Goal: Information Seeking & Learning: Learn about a topic

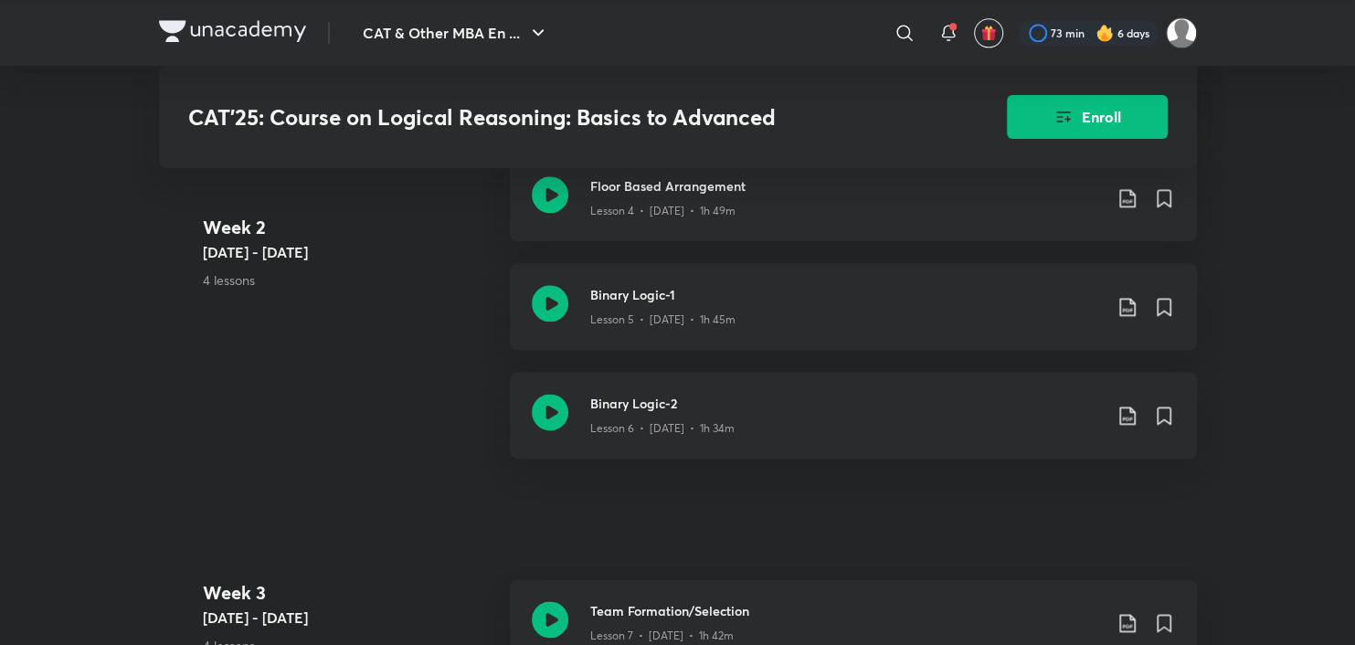
scroll to position [1188, 0]
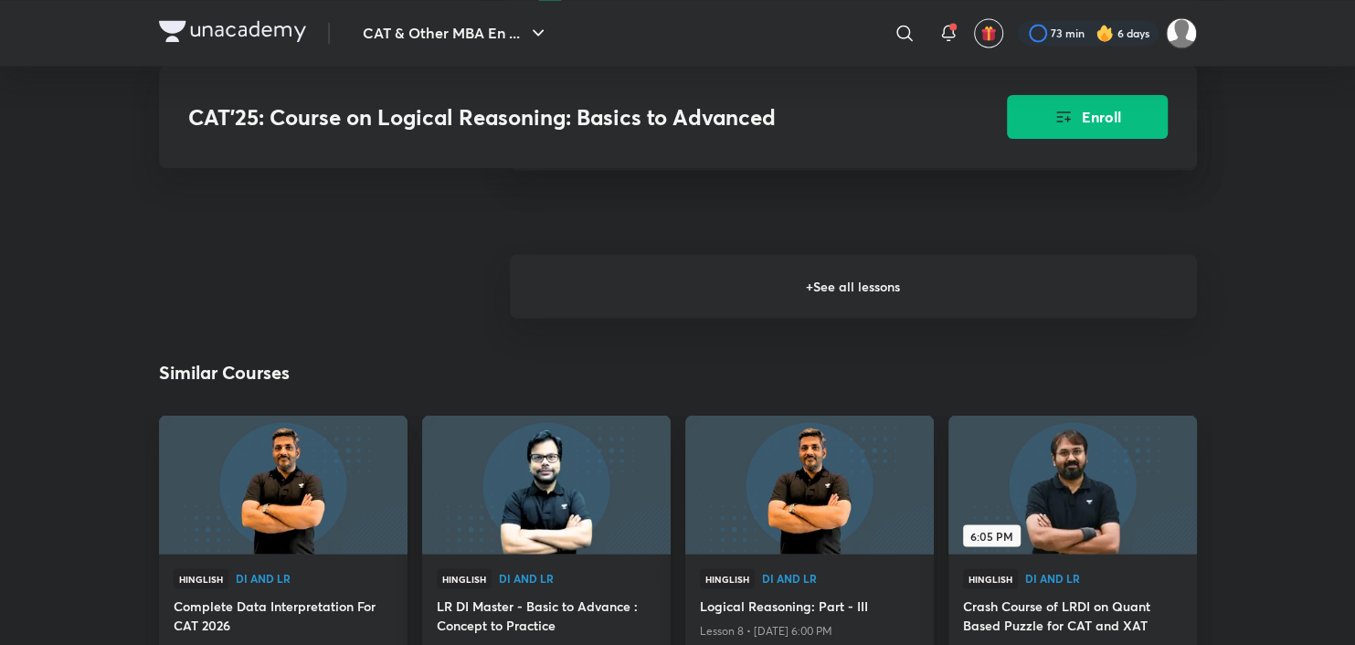
click at [781, 291] on h6 "+ See all lessons" at bounding box center [853, 286] width 687 height 64
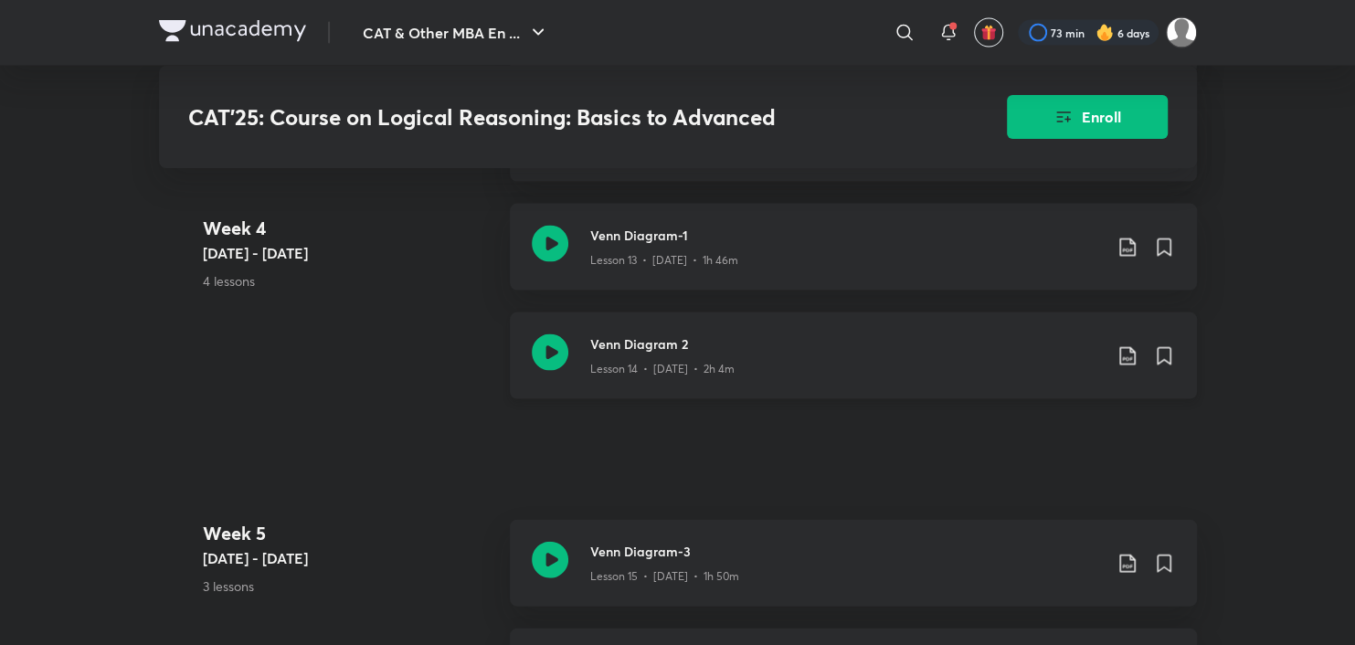
scroll to position [2558, 0]
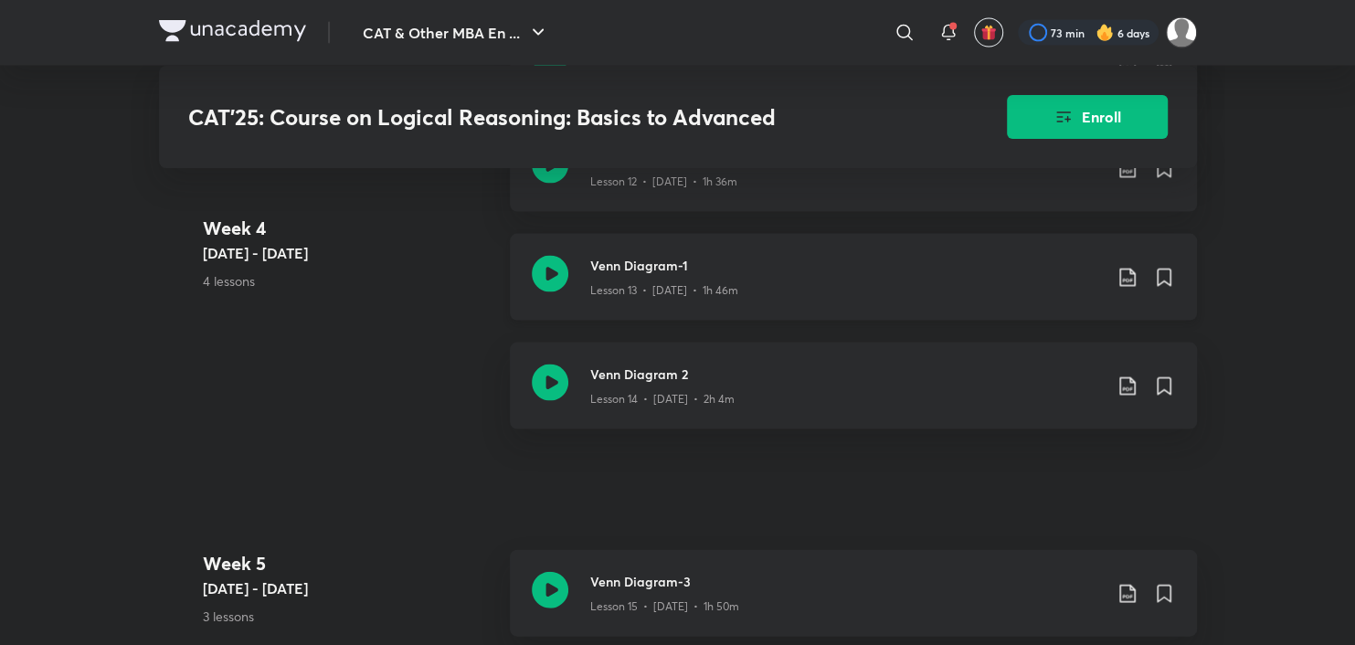
click at [542, 292] on icon at bounding box center [550, 274] width 37 height 37
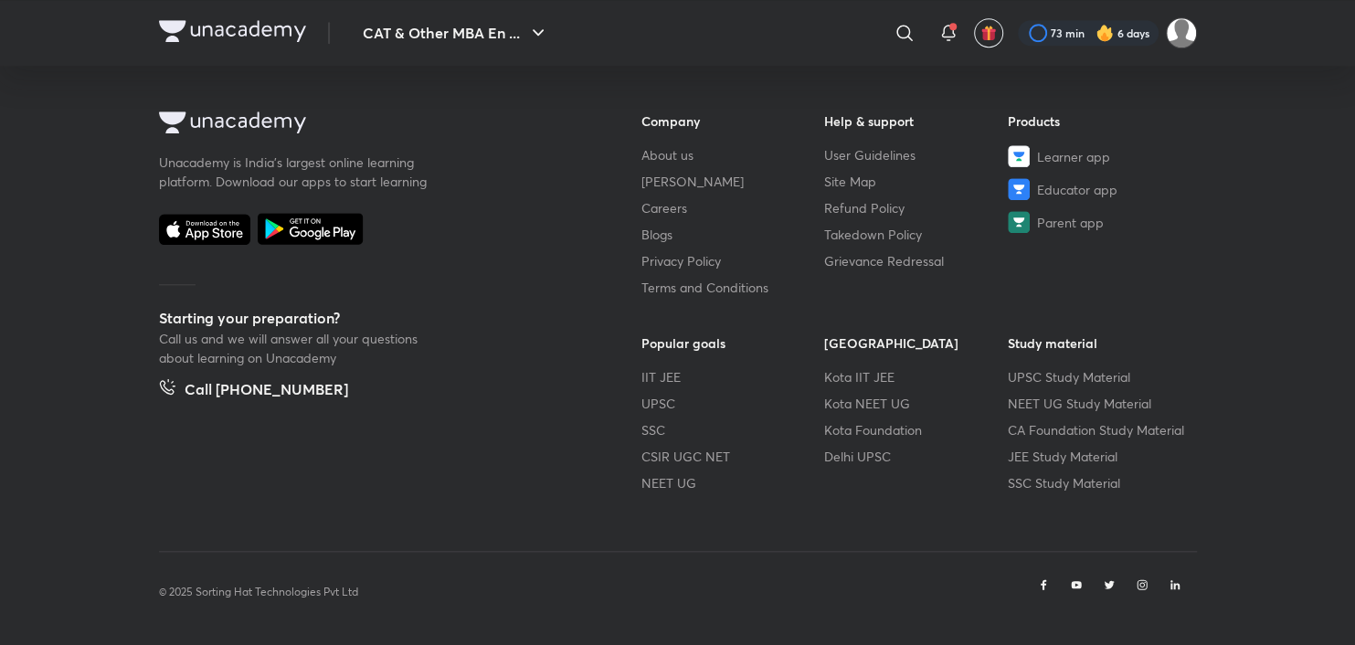
scroll to position [1088, 0]
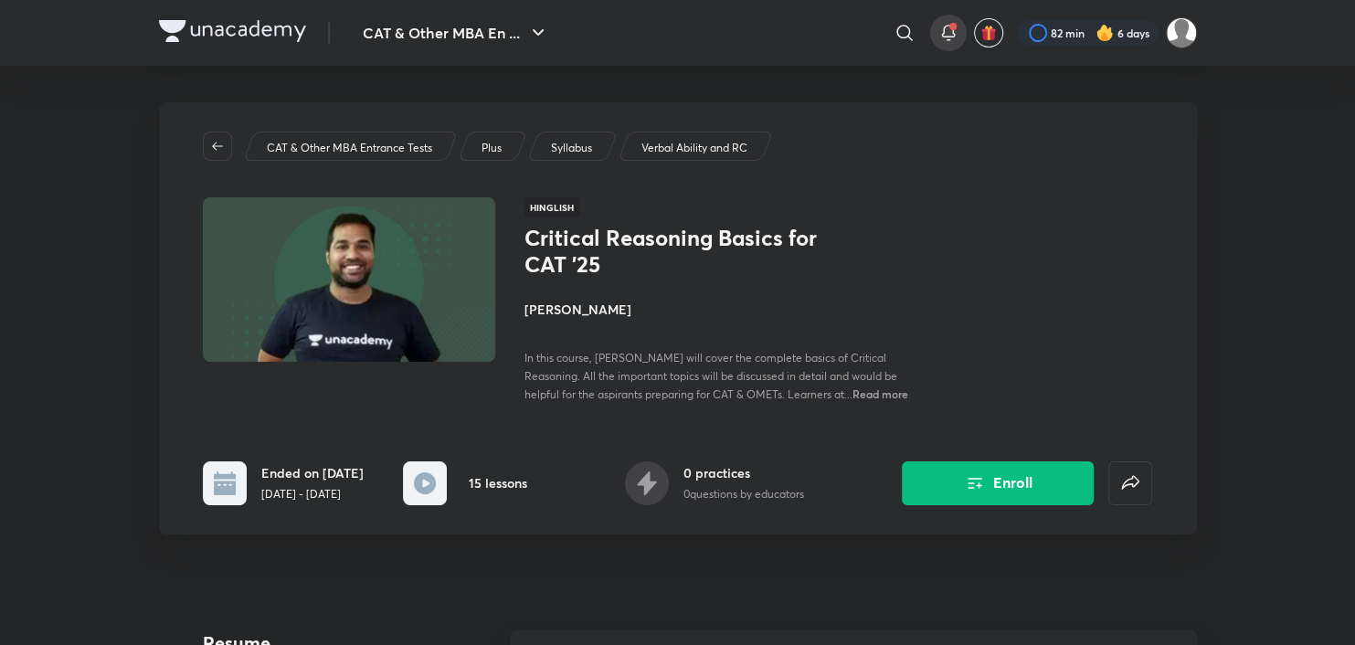
click at [958, 35] on div at bounding box center [948, 33] width 37 height 37
click at [943, 28] on icon at bounding box center [948, 33] width 22 height 22
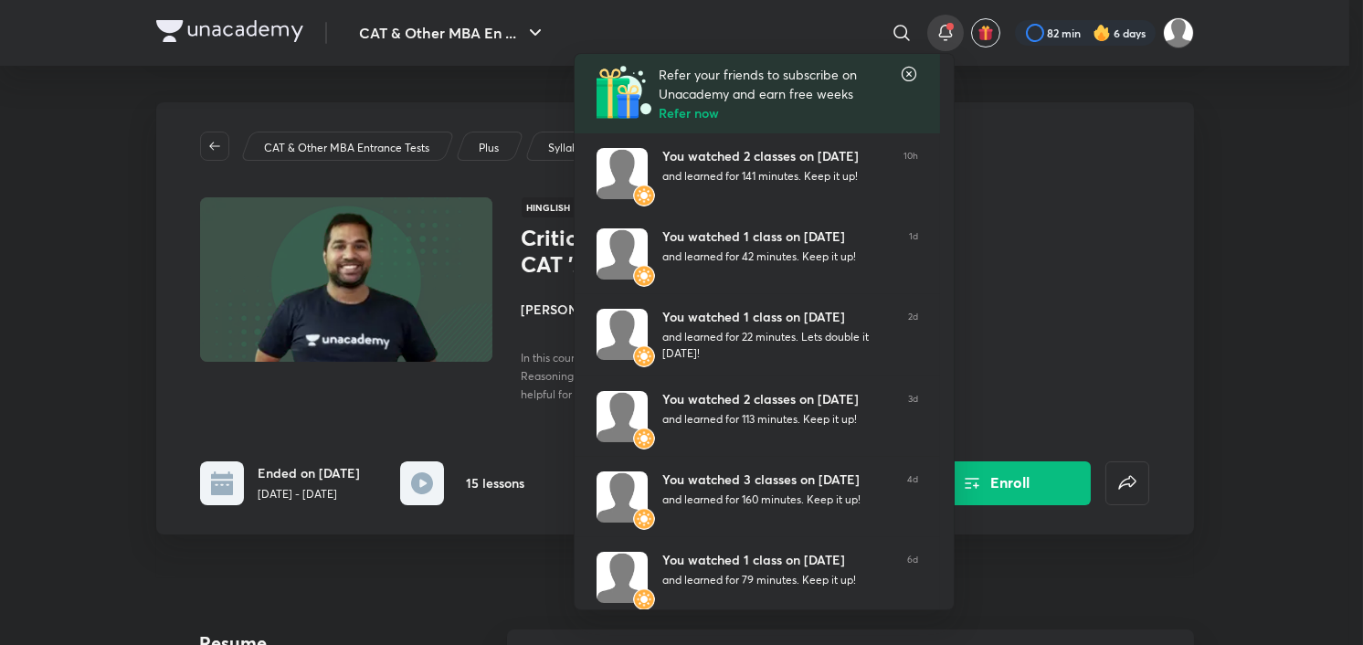
click at [905, 70] on icon at bounding box center [909, 74] width 18 height 18
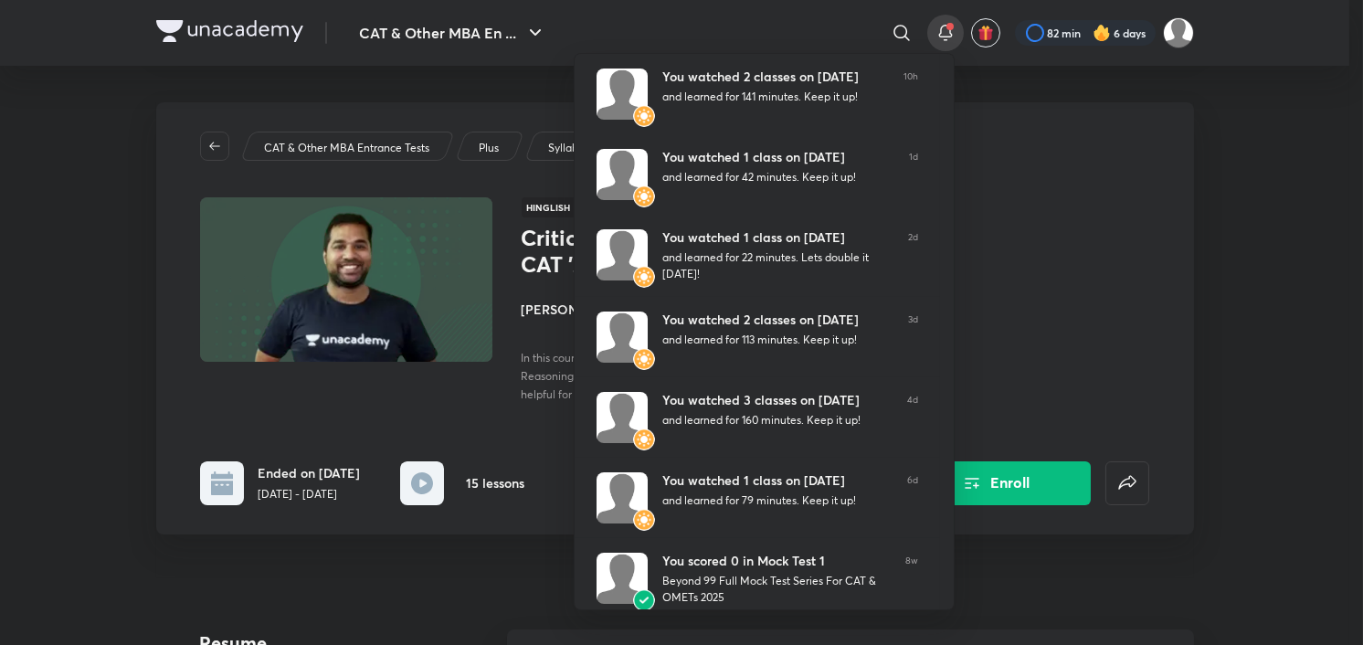
drag, startPoint x: 1222, startPoint y: 84, endPoint x: 1194, endPoint y: 68, distance: 32.0
click at [1219, 85] on div at bounding box center [681, 322] width 1363 height 645
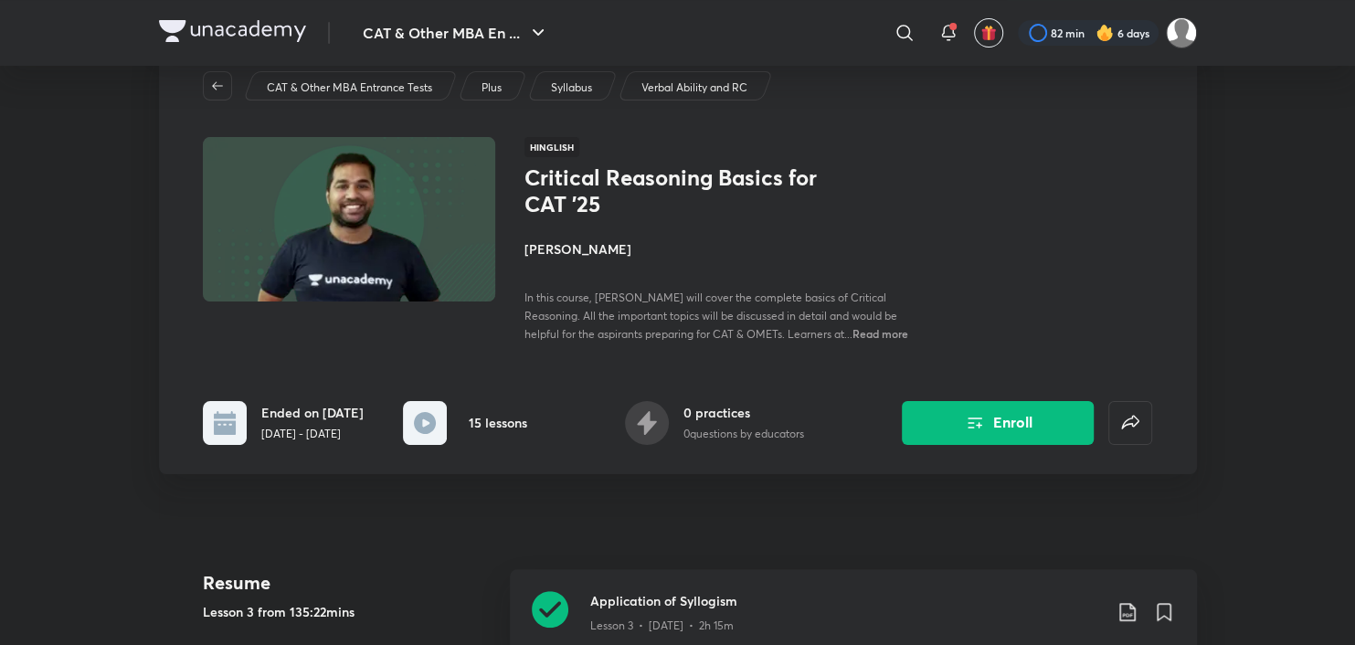
scroll to position [91, 0]
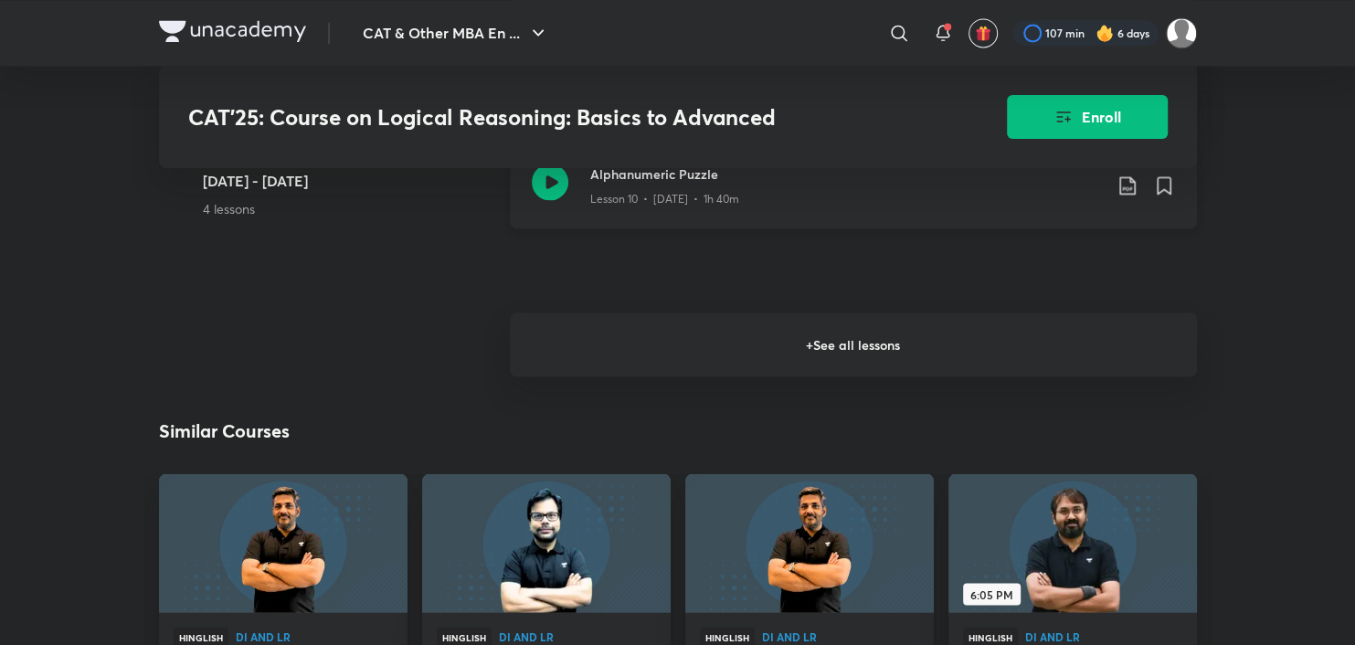
scroll to position [2133, 0]
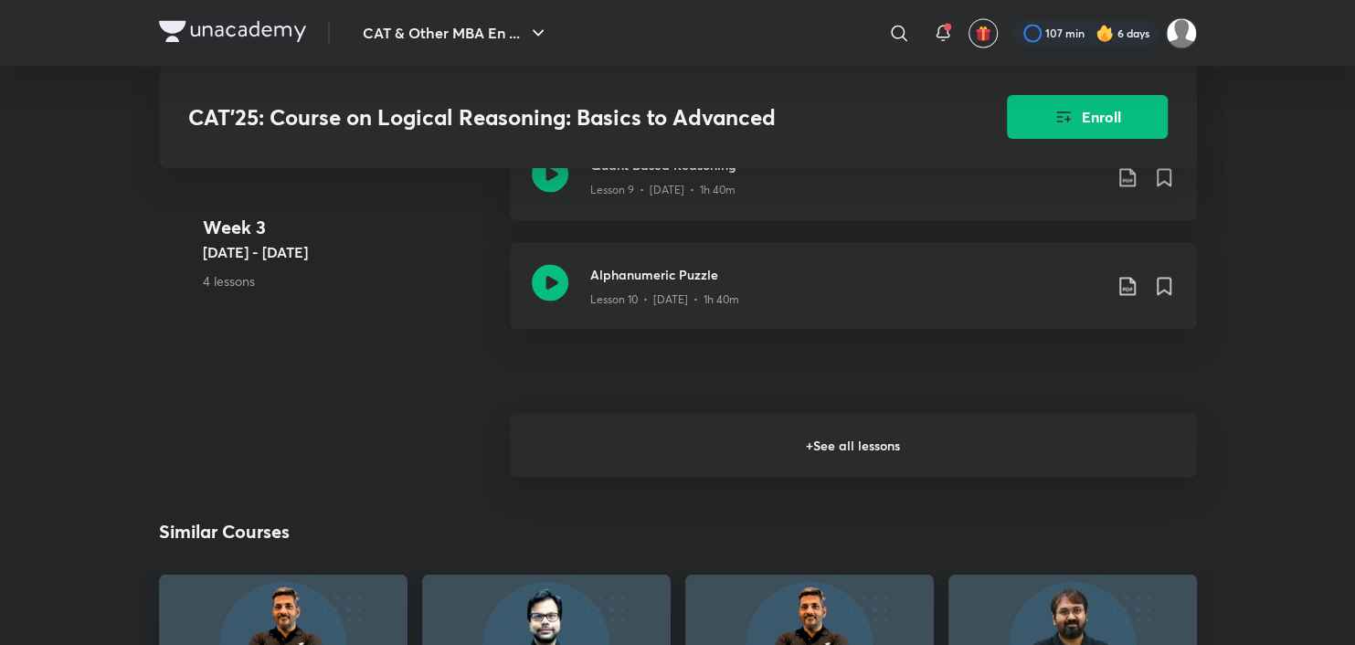
click at [725, 457] on h6 "+ See all lessons" at bounding box center [853, 445] width 687 height 64
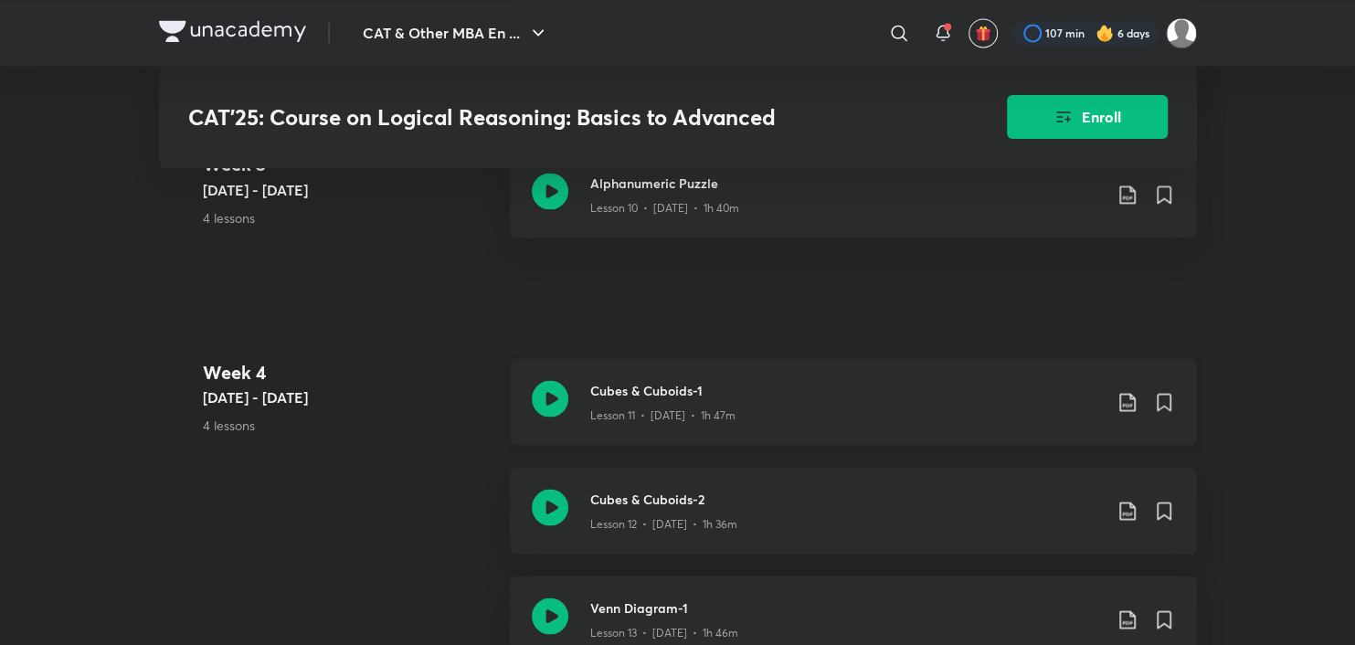
scroll to position [2224, 0]
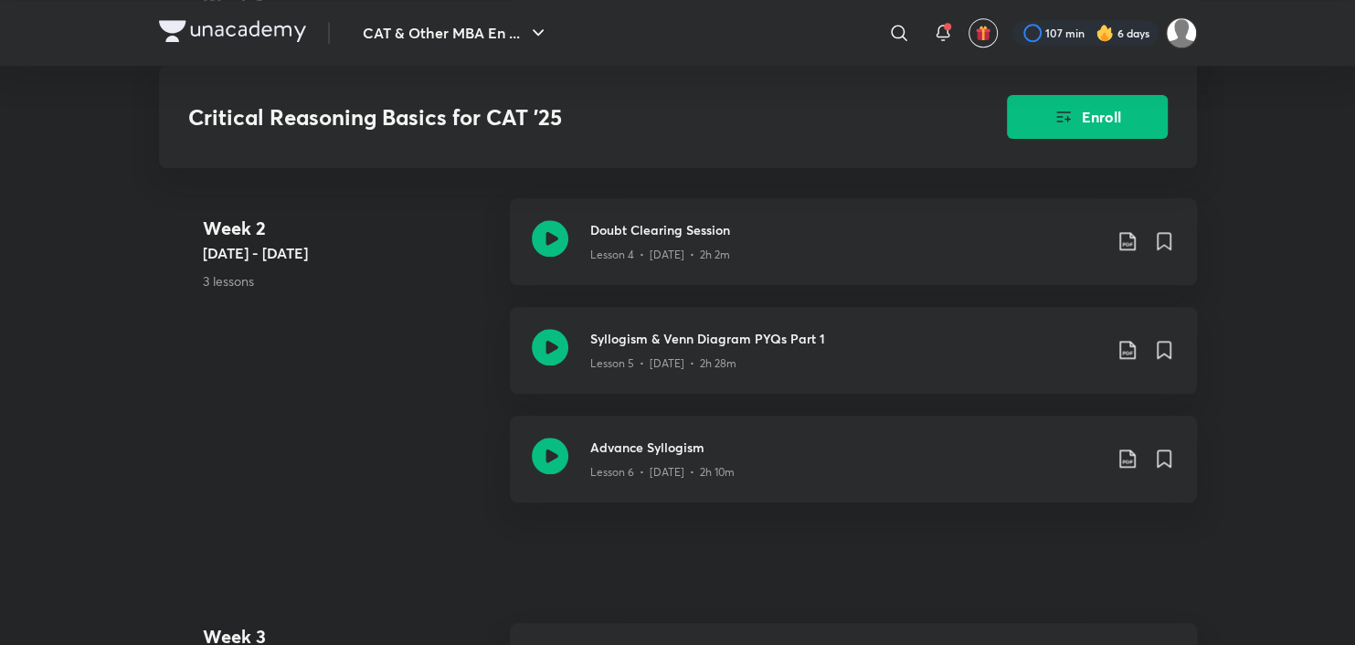
scroll to position [913, 0]
